Goal: Information Seeking & Learning: Learn about a topic

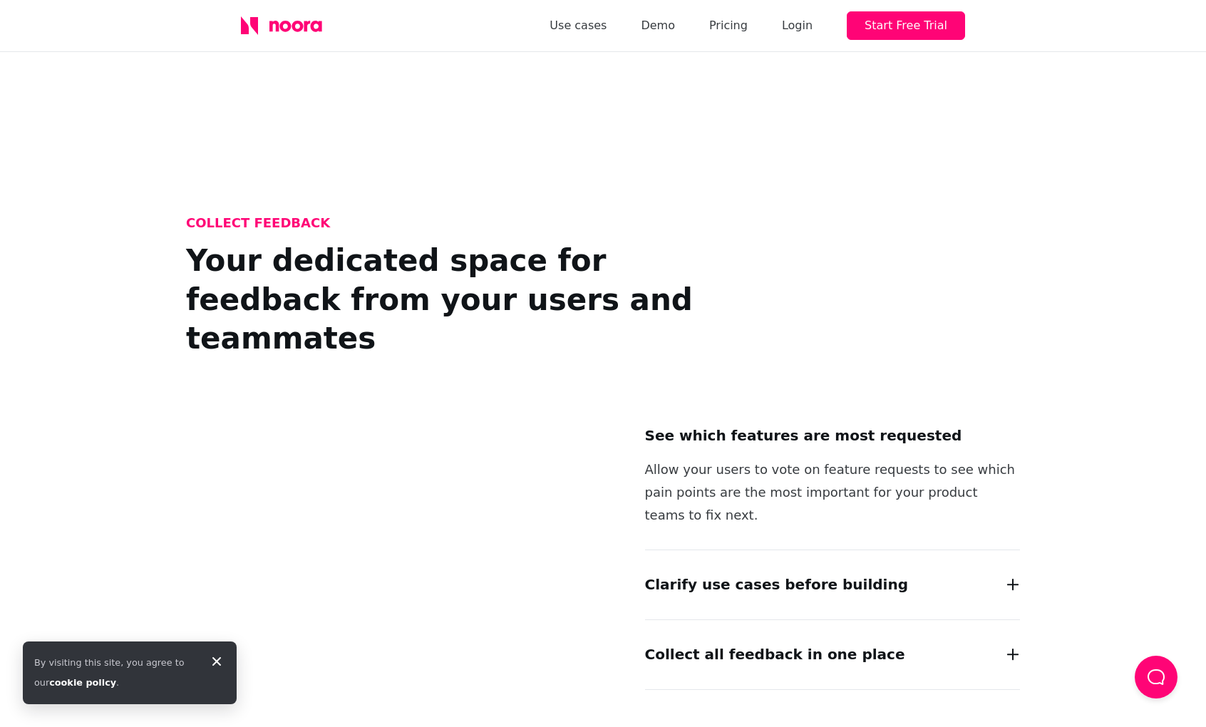
scroll to position [961, 0]
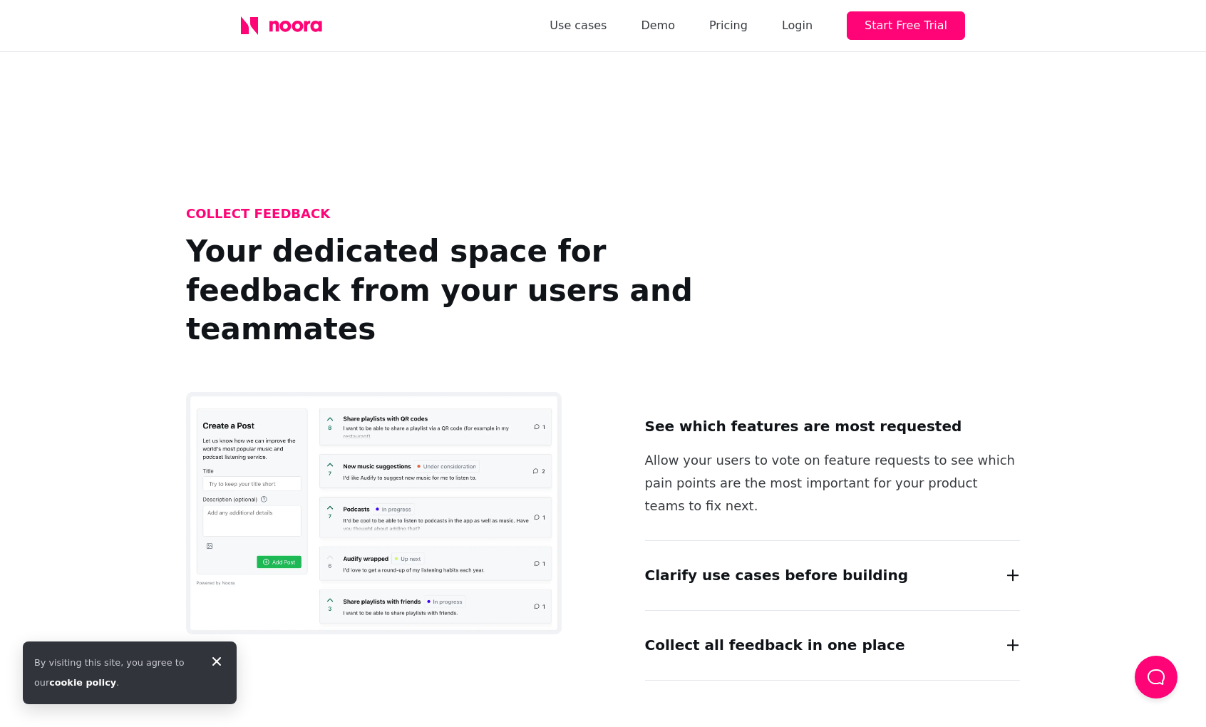
click at [771, 541] on div "Clarify use cases before building Go beyond simple feature voting by engaging w…" at bounding box center [832, 576] width 375 height 70
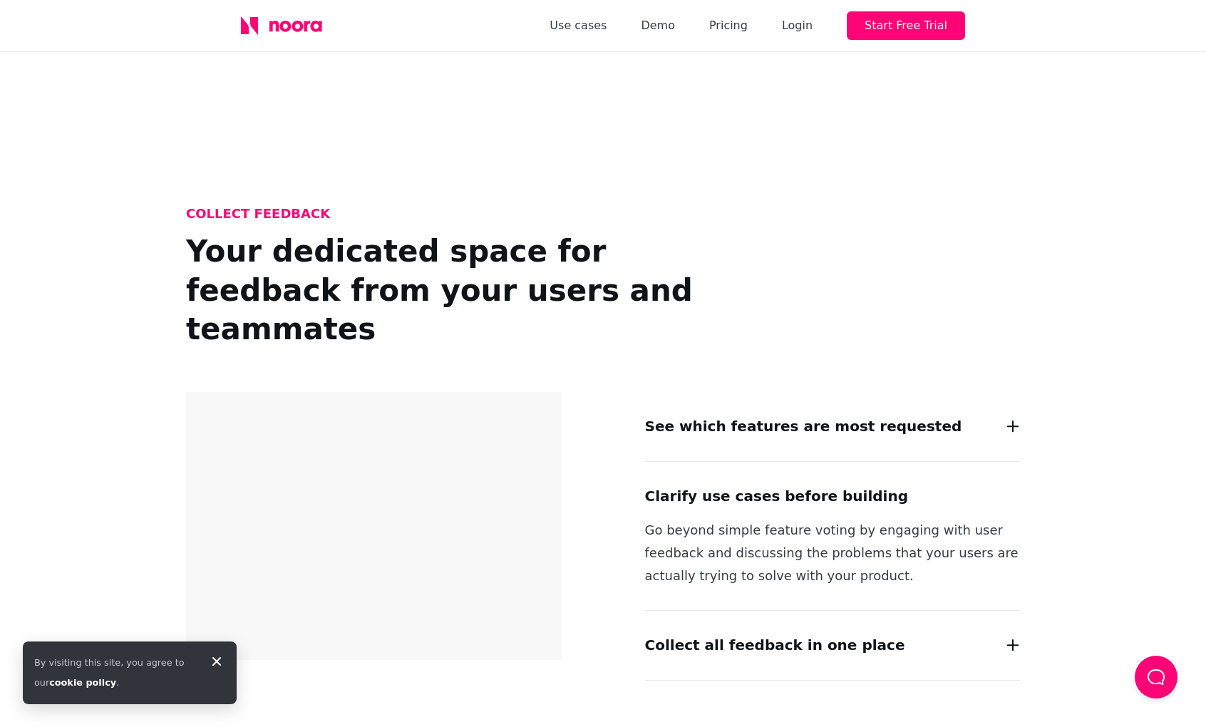
scroll to position [1010, 0]
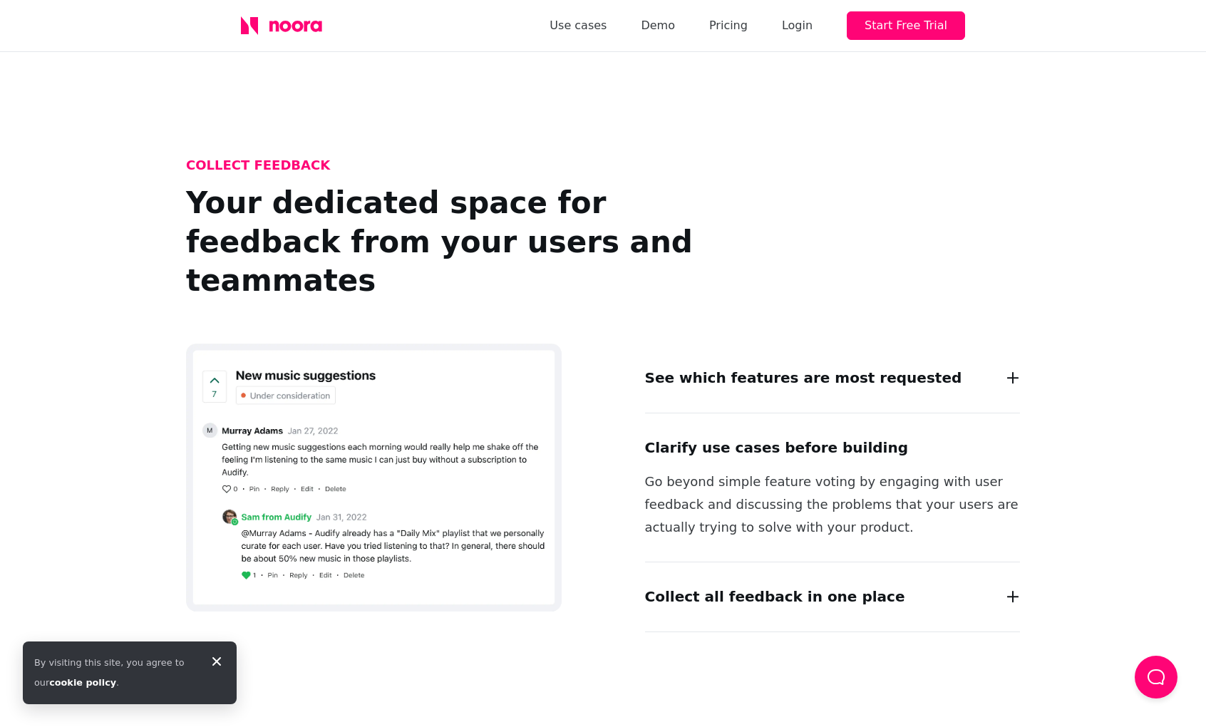
click at [754, 562] on div "Collect all feedback in one place Easily overview and manage all feedback in on…" at bounding box center [832, 597] width 375 height 70
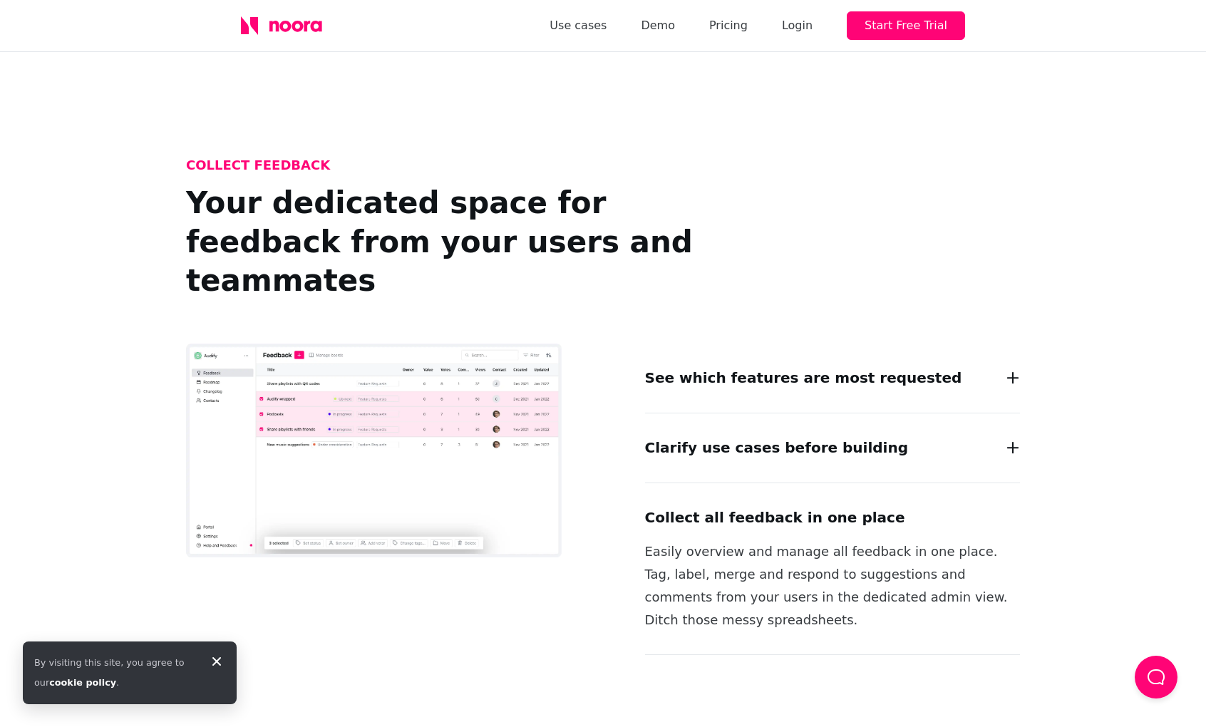
click at [408, 388] on img at bounding box center [373, 450] width 375 height 214
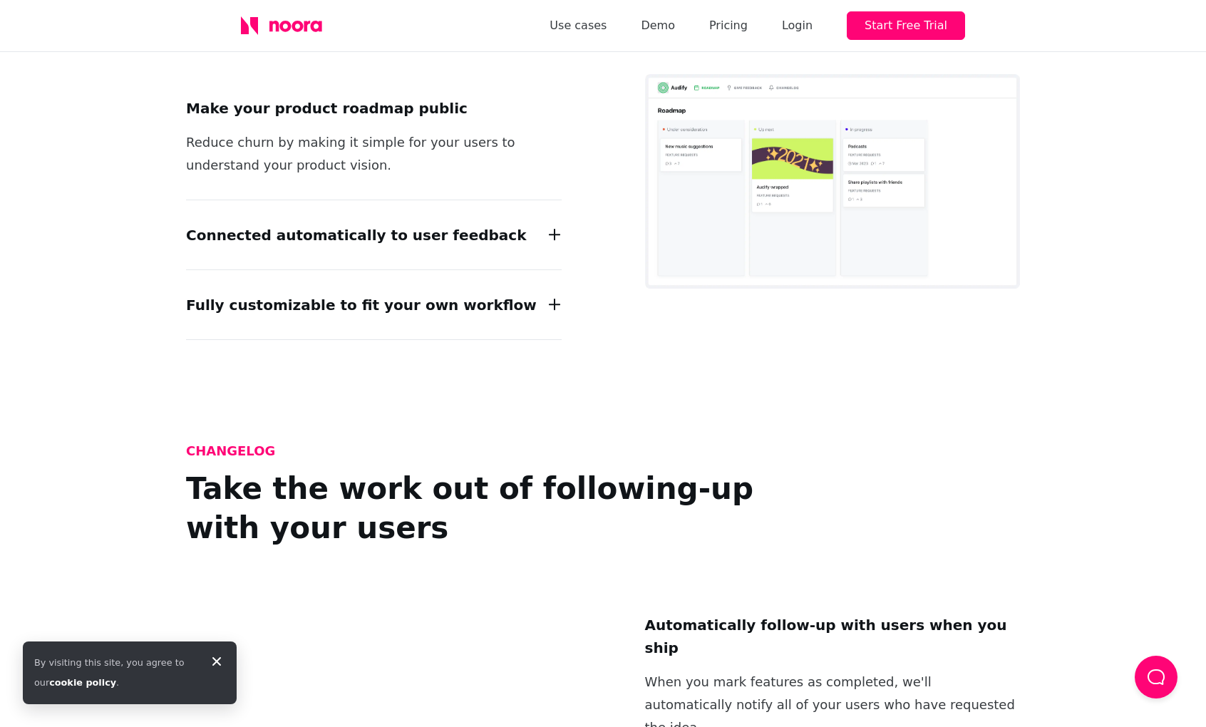
scroll to position [1652, 0]
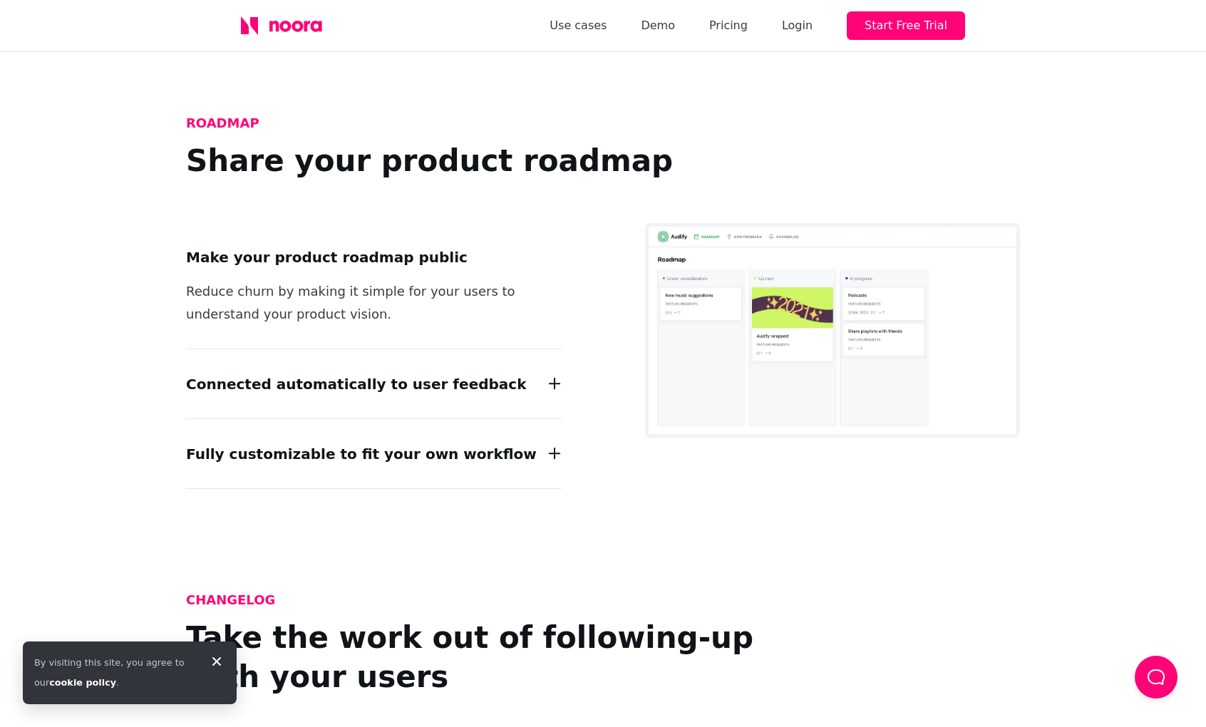
click at [370, 358] on div "Connected automatically to user feedback Your roadmap is created automatically …" at bounding box center [373, 384] width 375 height 70
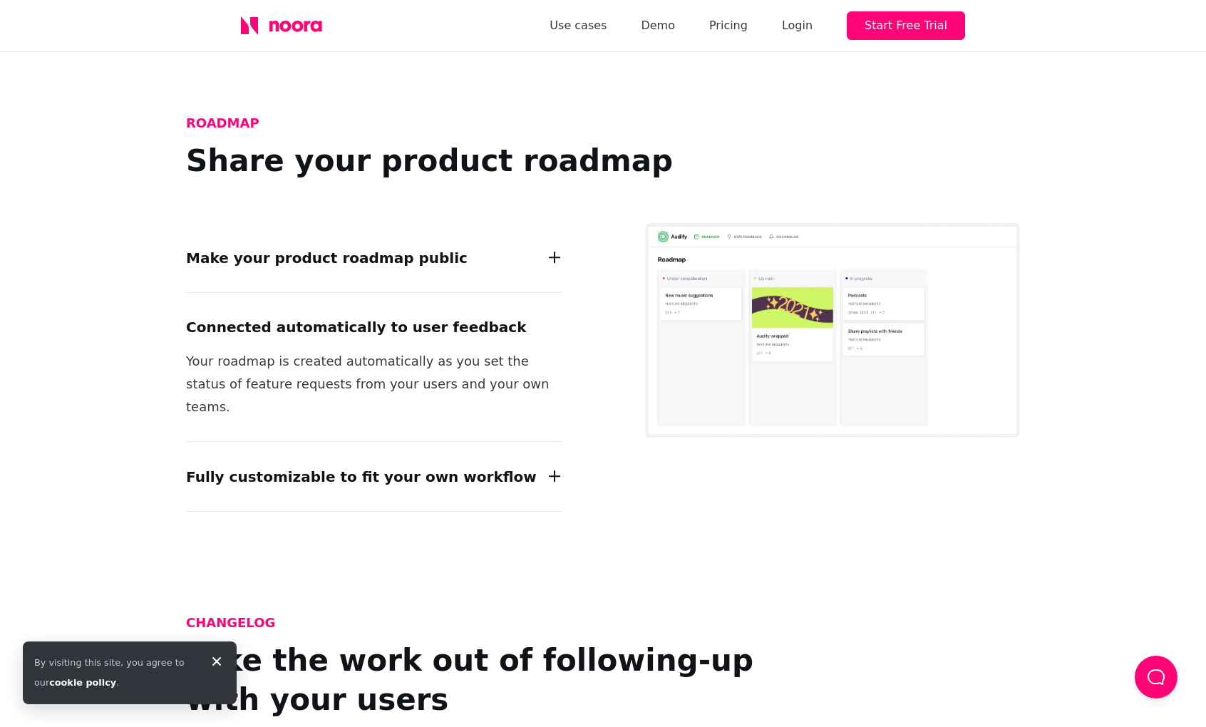
click at [368, 465] on h2 "Fully customizable to fit your own workflow" at bounding box center [361, 476] width 351 height 23
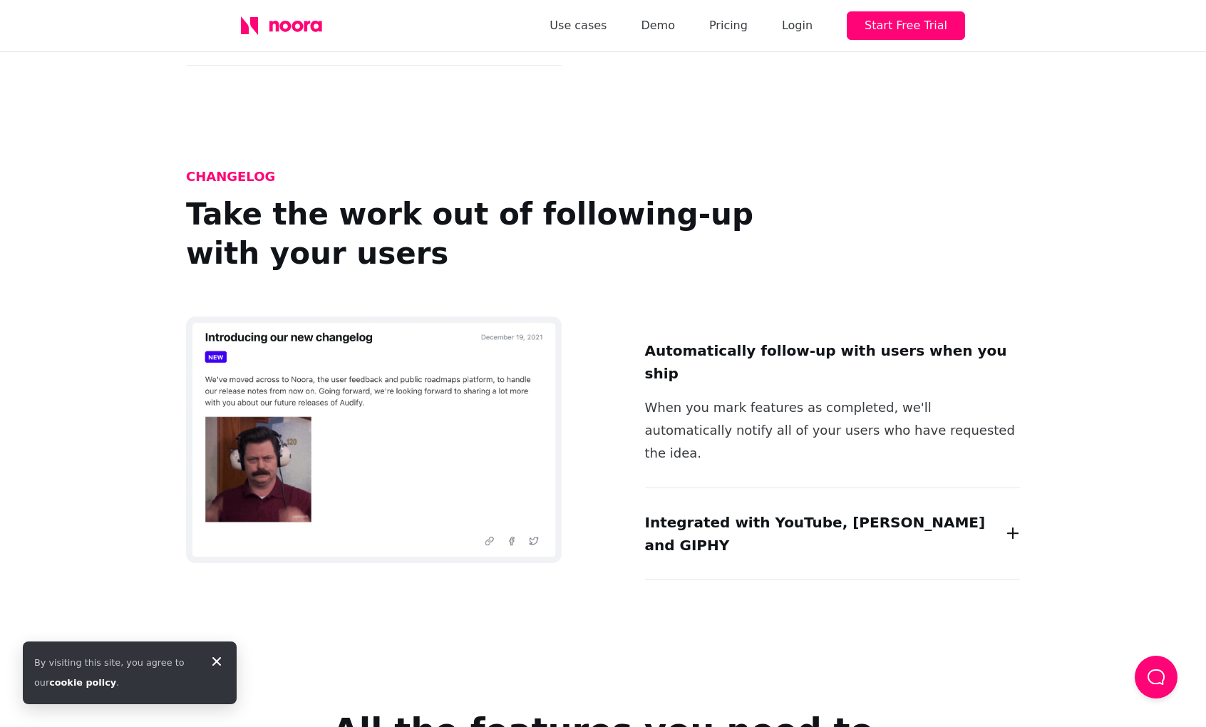
scroll to position [2067, 0]
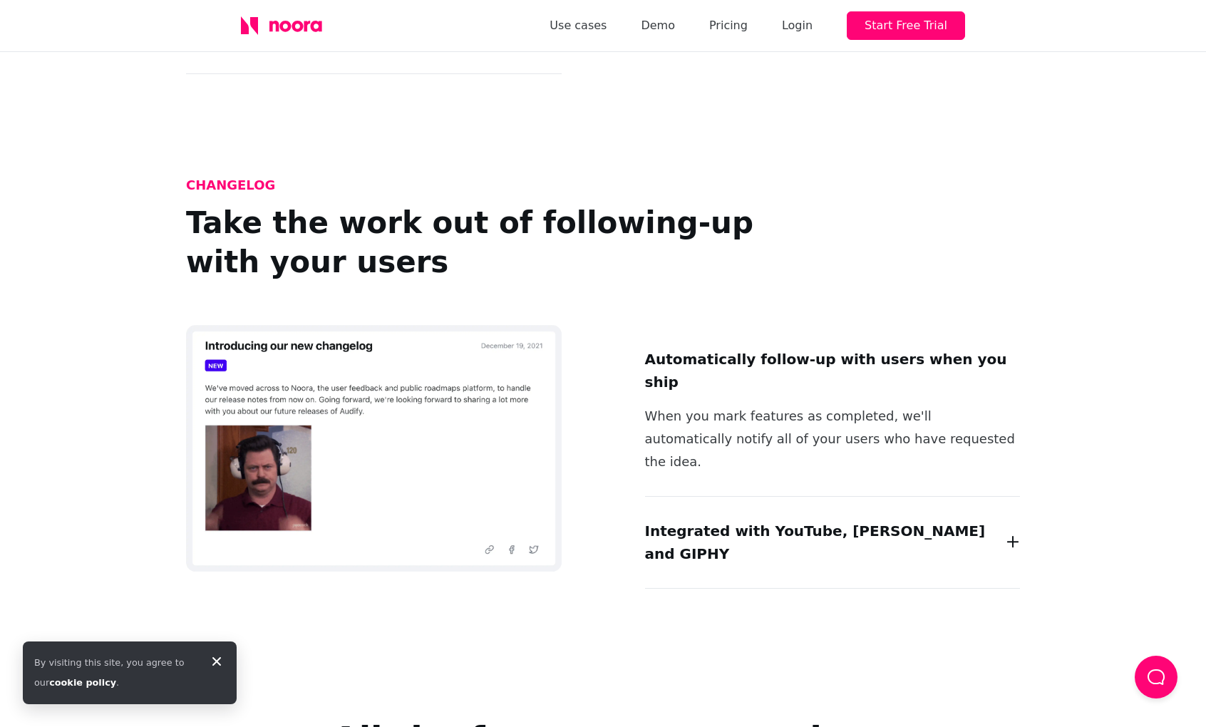
click at [797, 497] on div "Integrated with YouTube, Loom and GIPHY Bring product updates to life by adding…" at bounding box center [832, 543] width 375 height 92
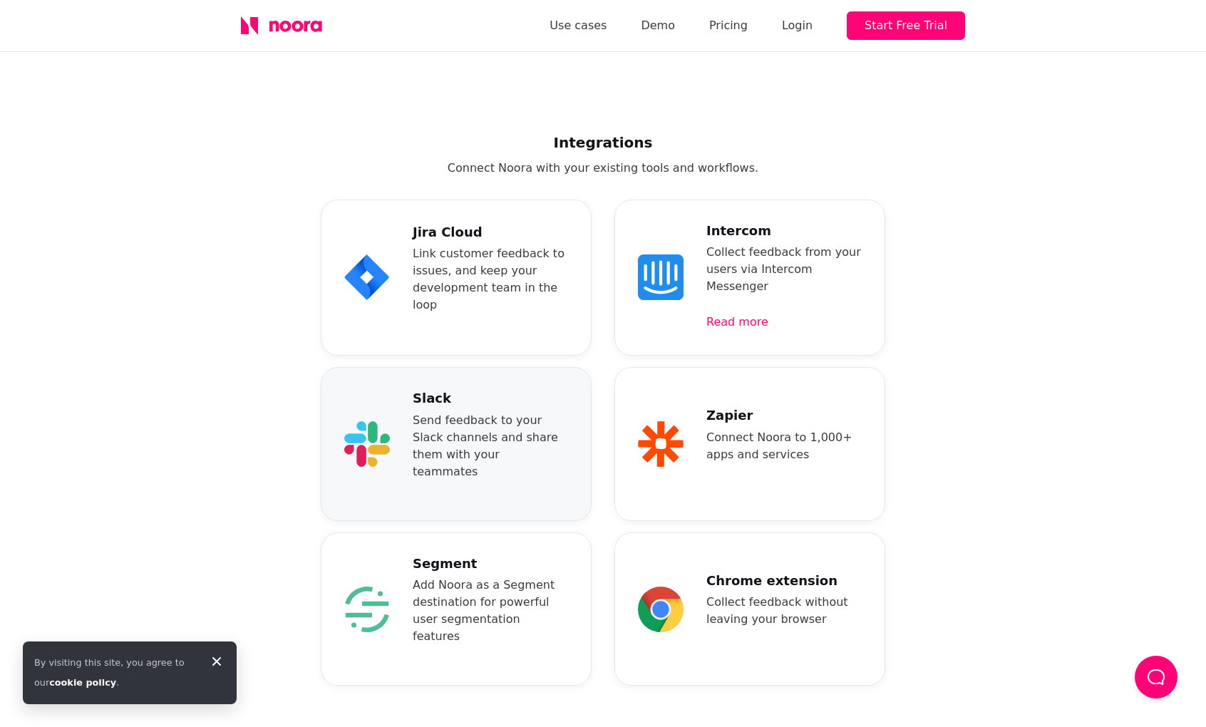
scroll to position [3360, 0]
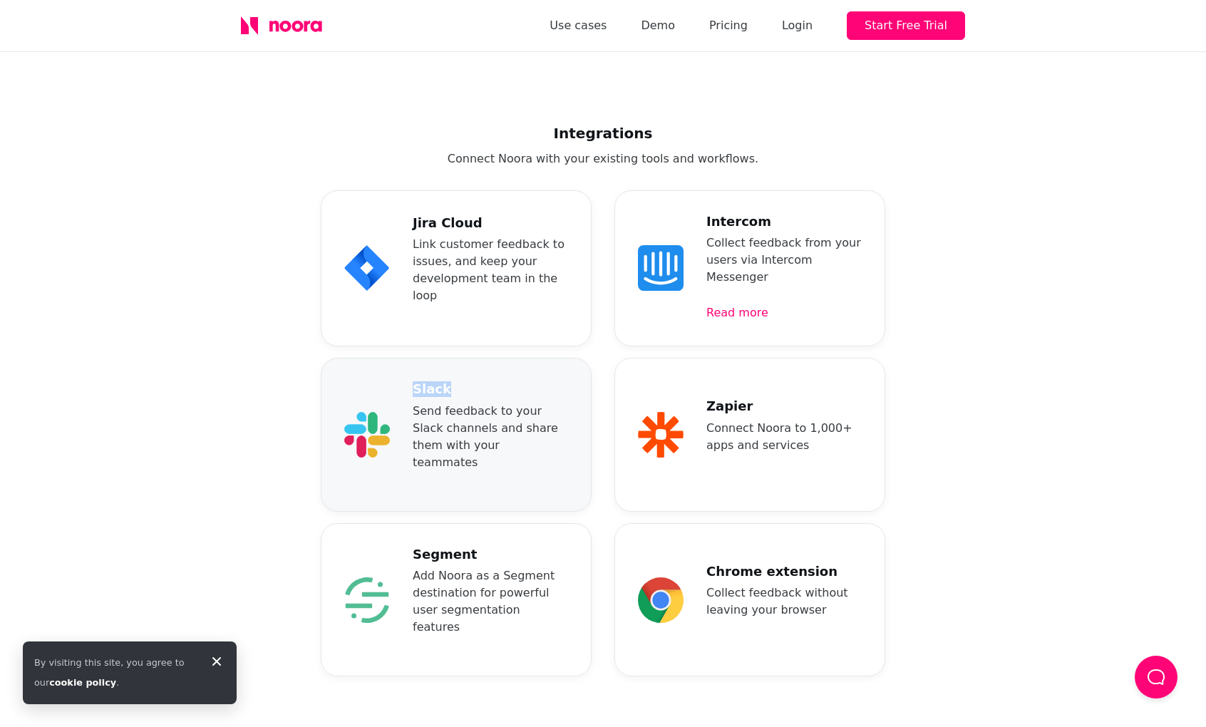
click at [395, 358] on div "Slack Send feedback to your Slack channels and share them with your teammates" at bounding box center [456, 435] width 271 height 154
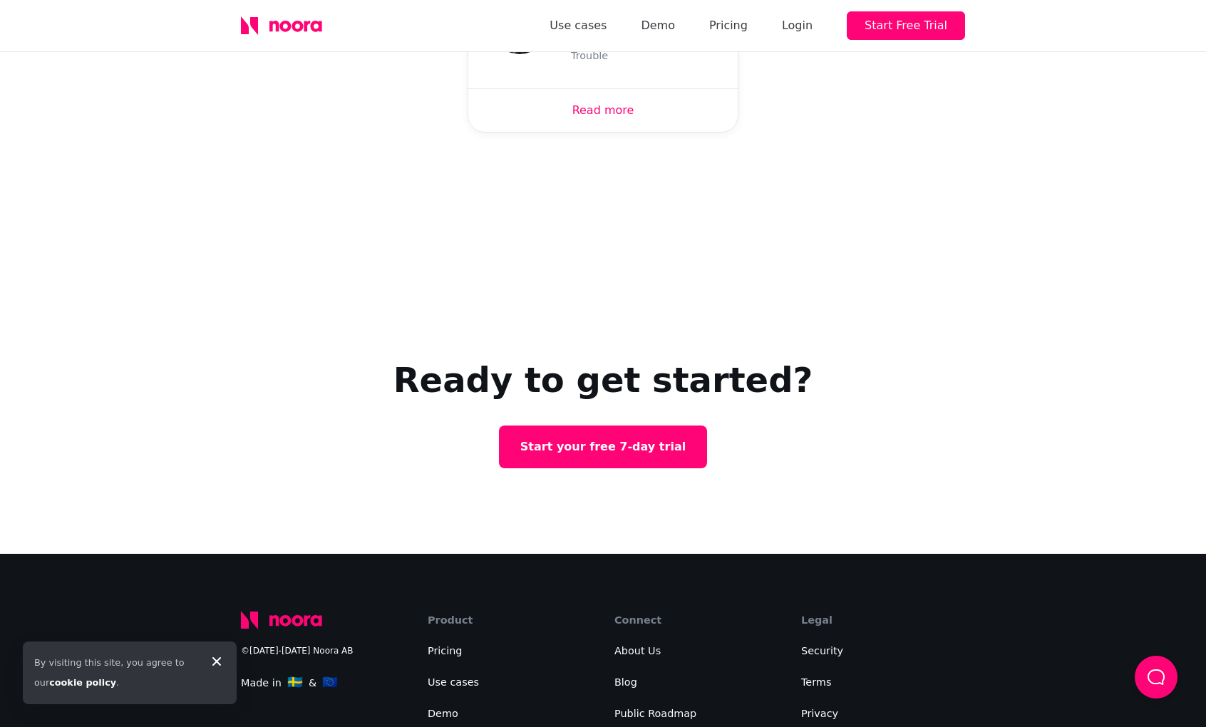
scroll to position [4751, 0]
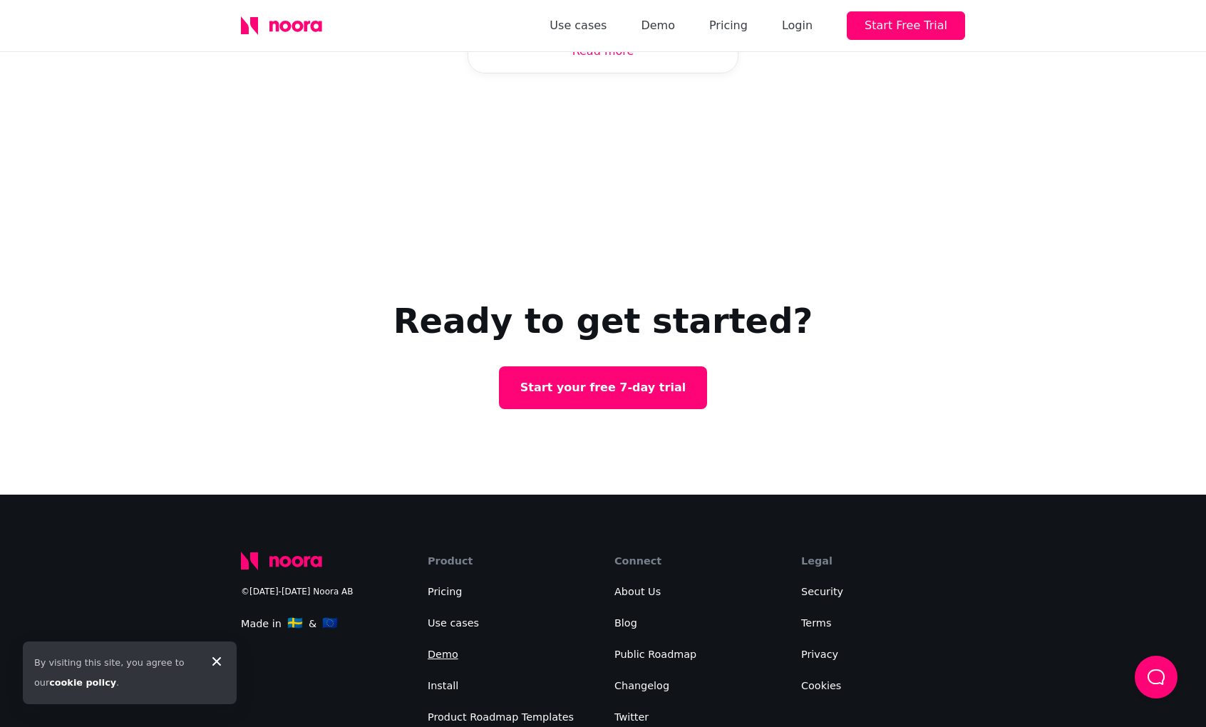
click at [447, 648] on link "Demo" at bounding box center [442, 653] width 31 height 11
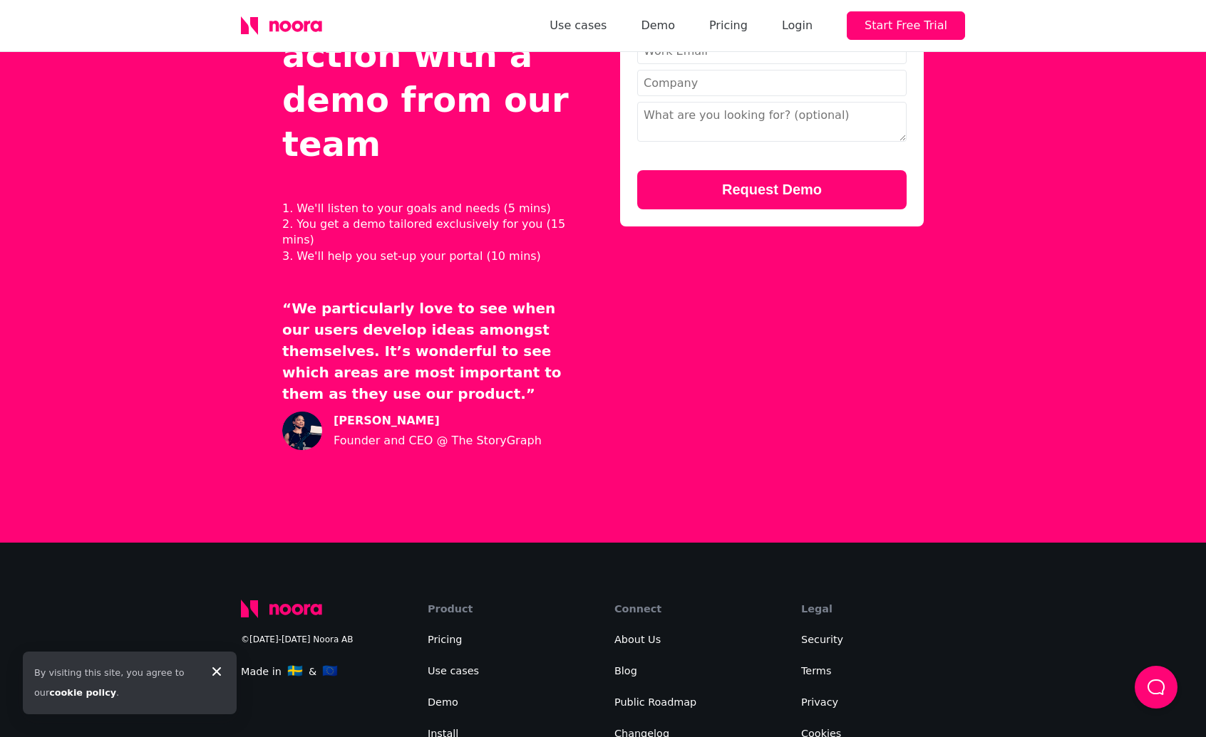
scroll to position [601, 0]
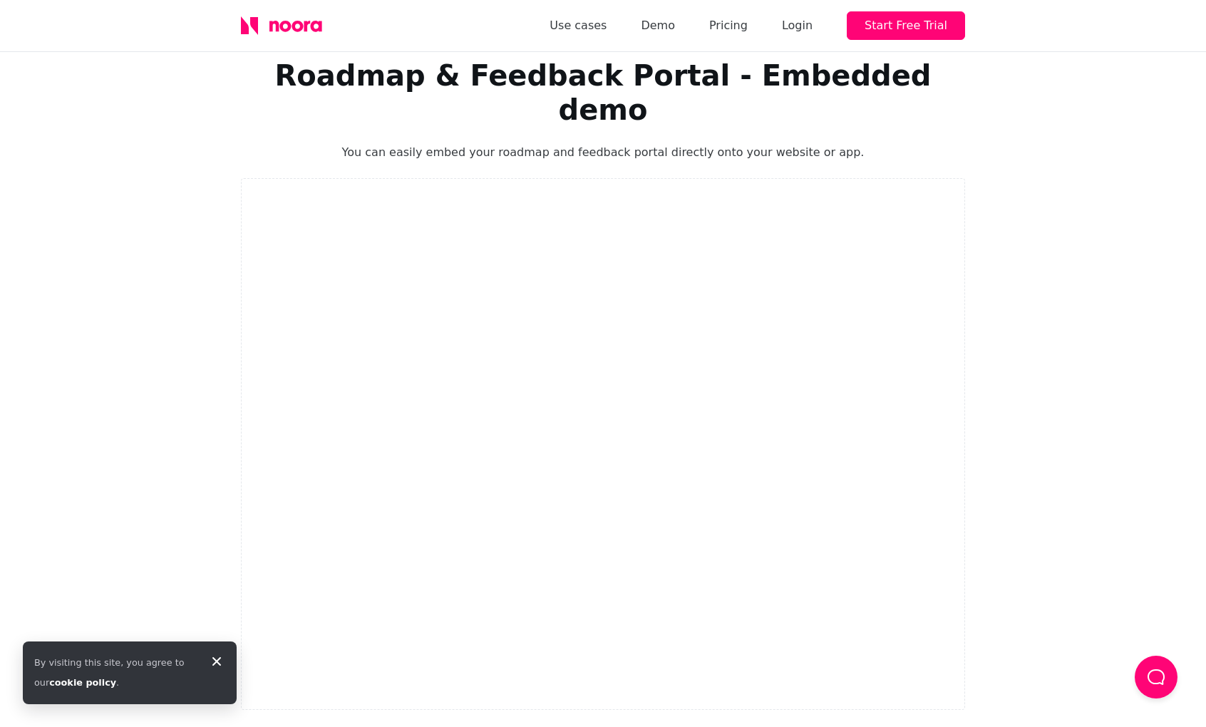
scroll to position [256, 0]
